Goal: Task Accomplishment & Management: Manage account settings

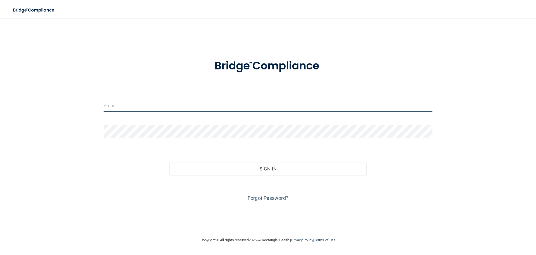
click at [108, 103] on input "email" at bounding box center [268, 105] width 329 height 13
type input "[PERSON_NAME][EMAIL_ADDRESS][DOMAIN_NAME]"
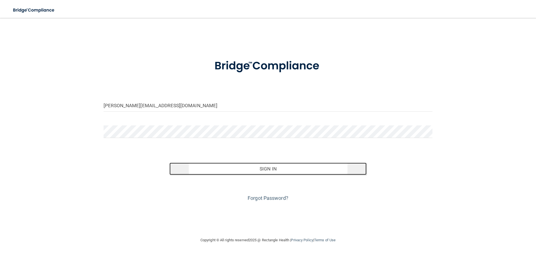
click at [188, 171] on button "Sign In" at bounding box center [269, 168] width 198 height 12
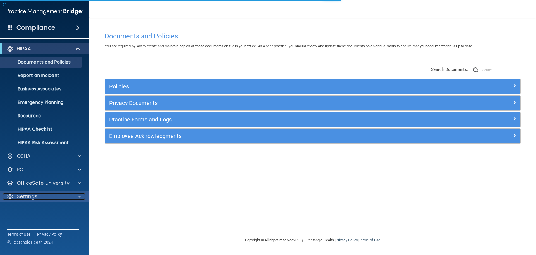
click at [19, 196] on p "Settings" at bounding box center [27, 196] width 21 height 7
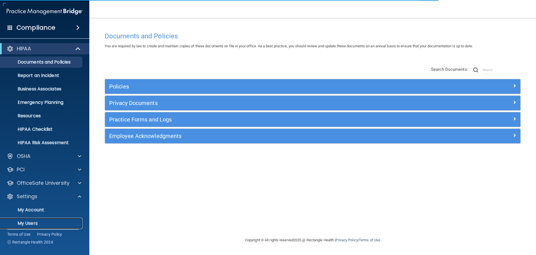
click at [20, 222] on p "My Users" at bounding box center [42, 223] width 76 height 6
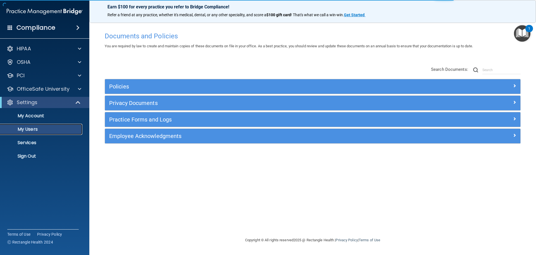
click at [34, 127] on p "My Users" at bounding box center [42, 129] width 76 height 6
select select "20"
